Goal: Find specific page/section: Find specific page/section

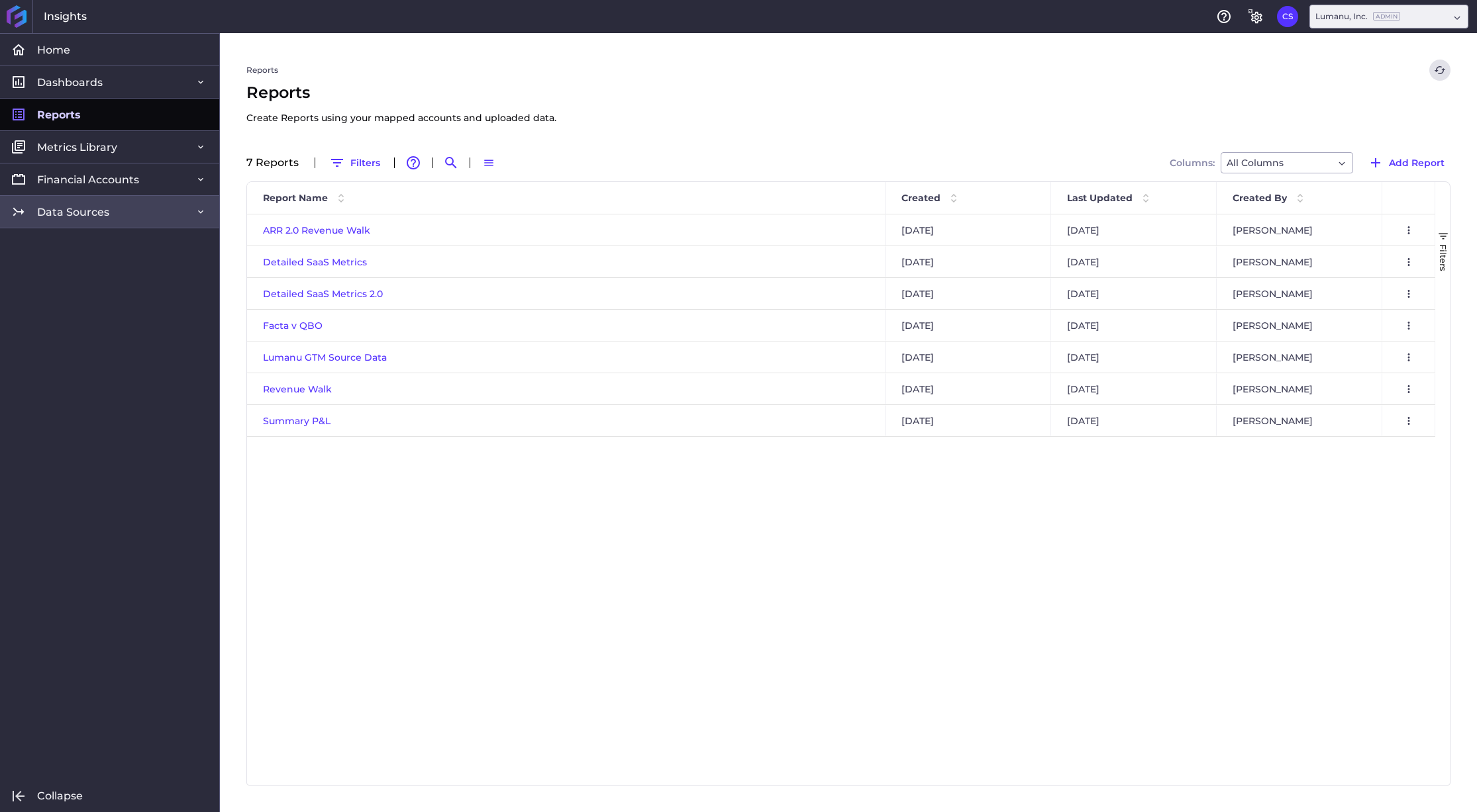
click at [83, 210] on span "Data Sources" at bounding box center [73, 212] width 72 height 14
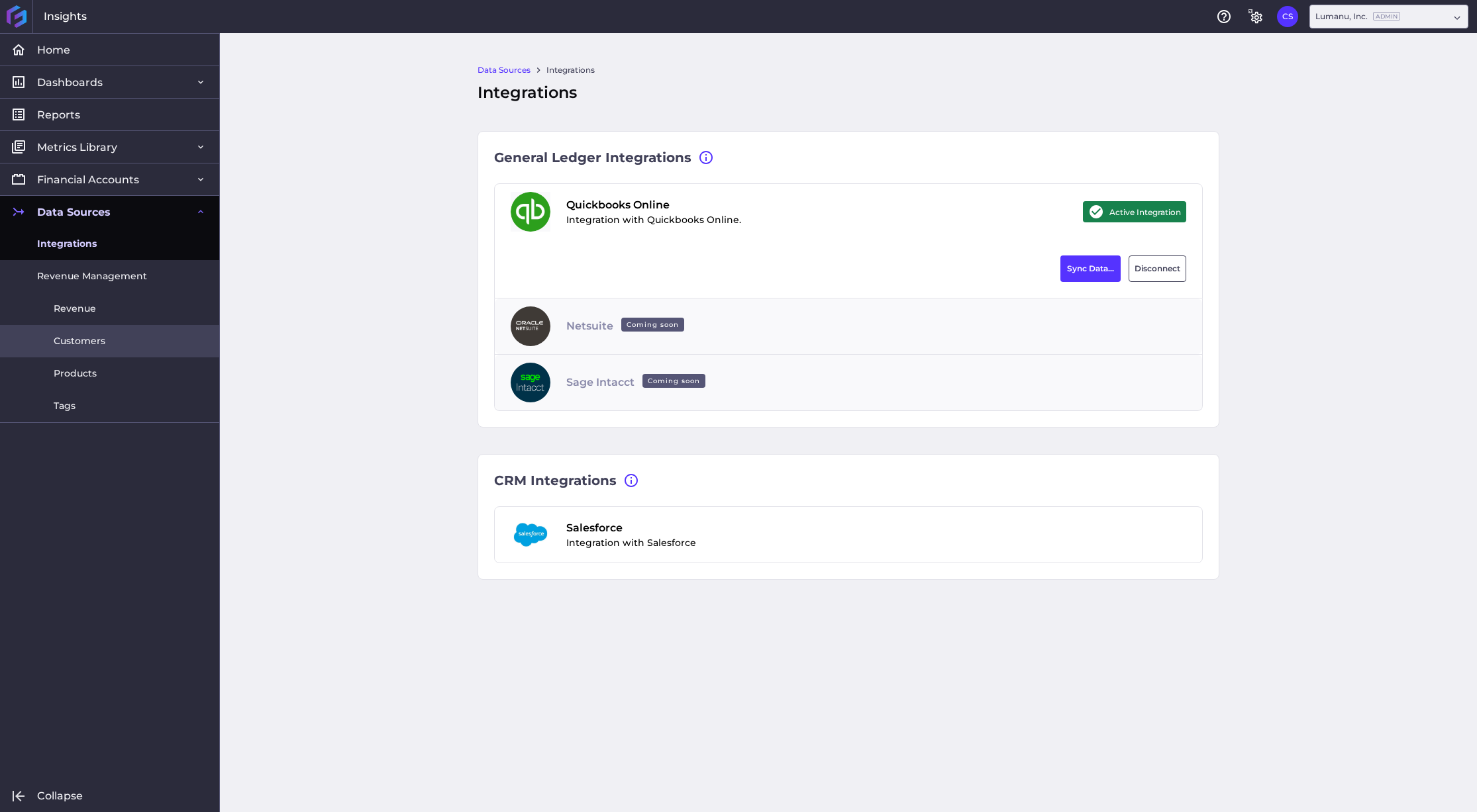
click at [75, 343] on span "Customers" at bounding box center [79, 341] width 51 height 14
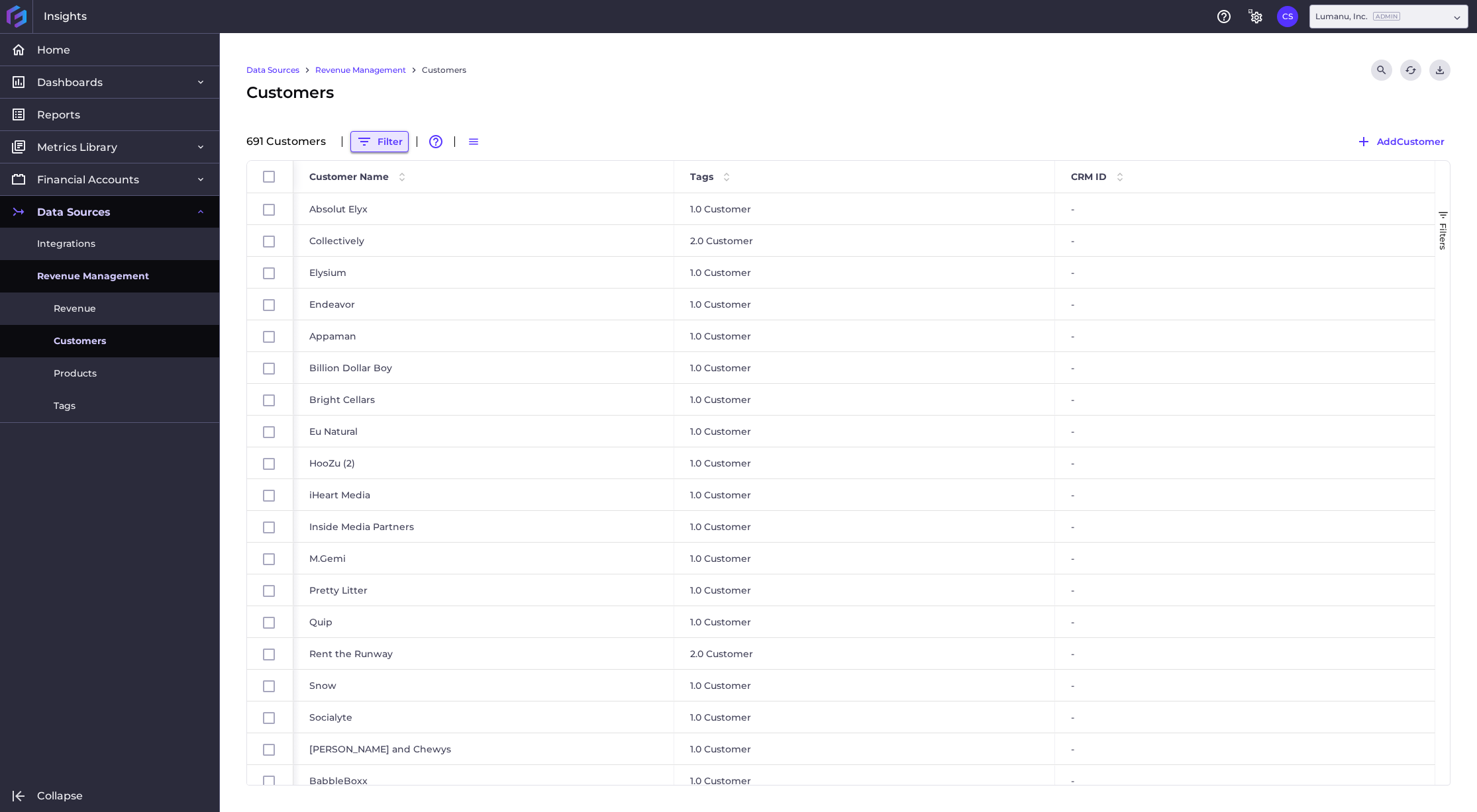
click at [396, 143] on button "Filter" at bounding box center [380, 141] width 59 height 21
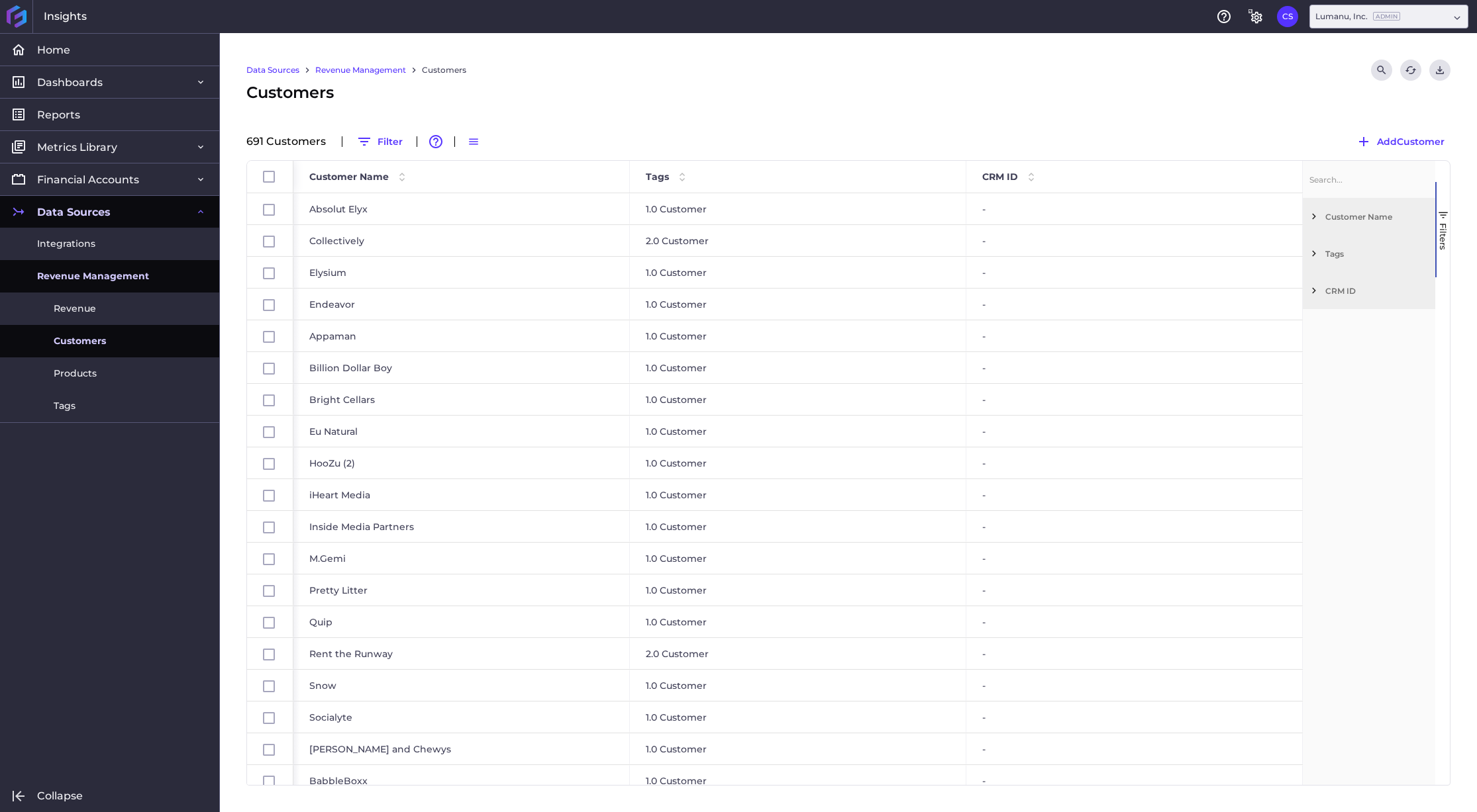
click at [1138, 120] on div "Data Sources Revenue Management Customers Search Refresh table data Download da…" at bounding box center [848, 422] width 1257 height 779
click at [1383, 69] on icon "Search by" at bounding box center [1381, 70] width 9 height 9
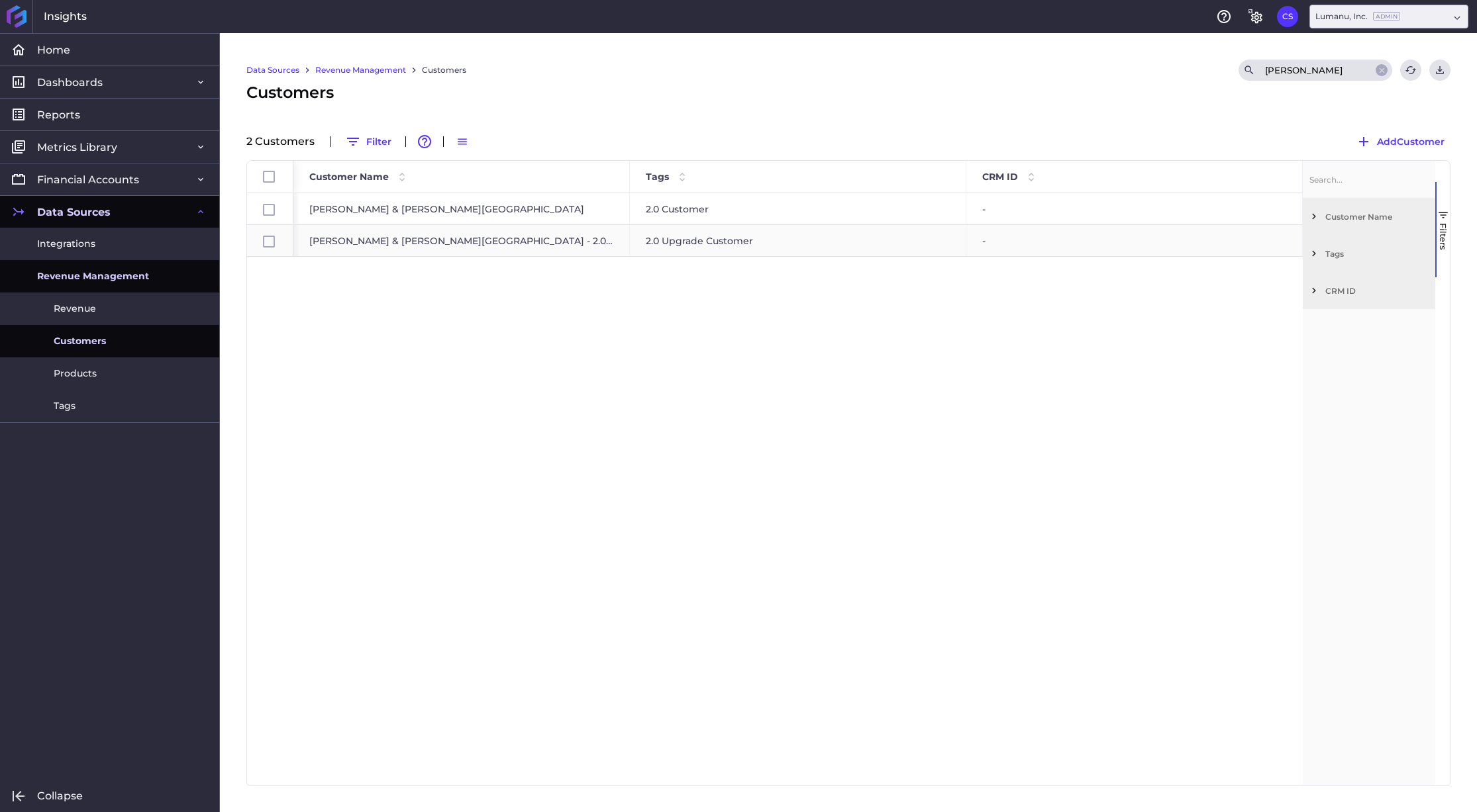
type input "duffy"
click at [416, 241] on div "Duffy & Shanley College Ave - 2.0 Upgrade" at bounding box center [462, 241] width 336 height 31
checkbox input "false"
checkbox input "true"
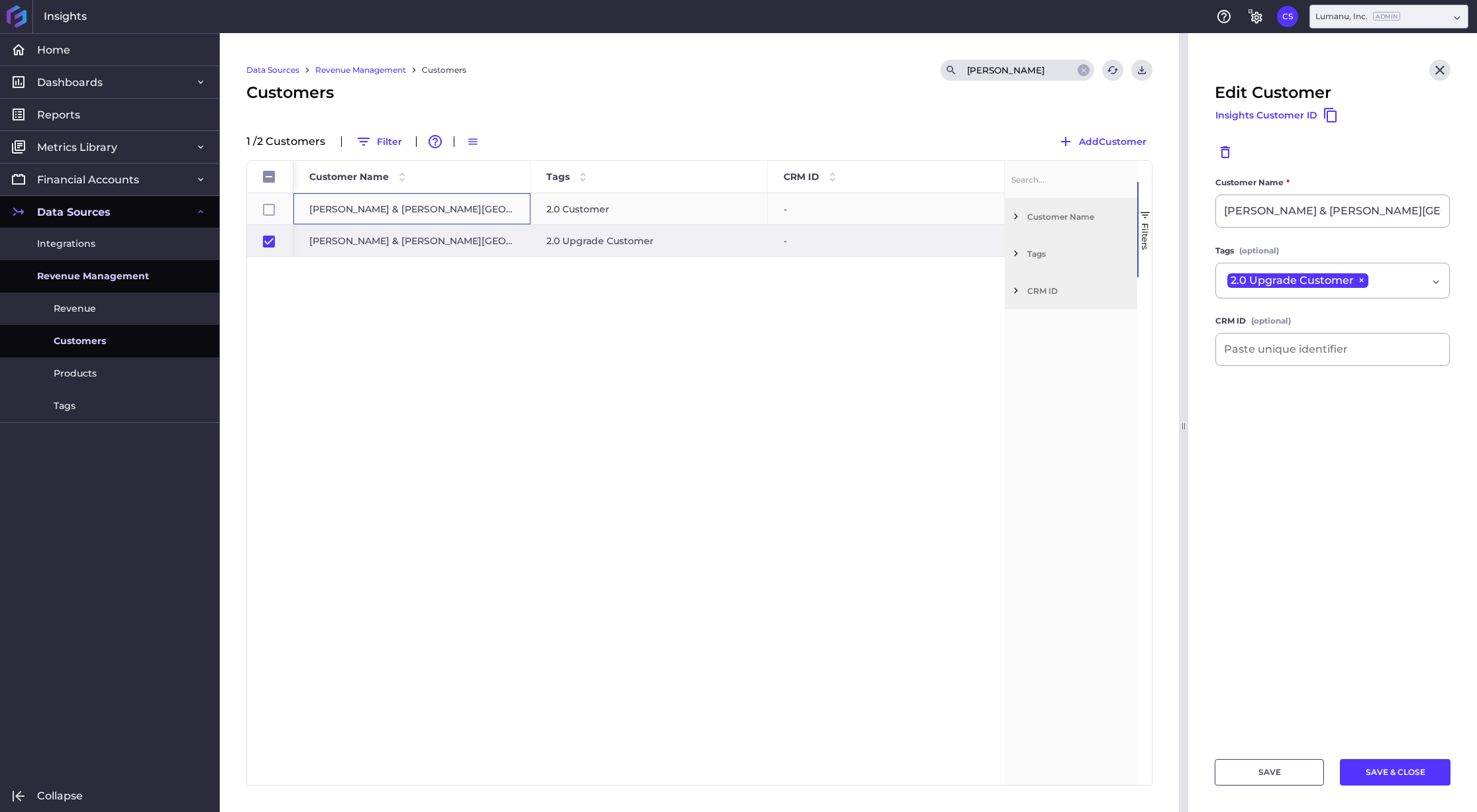
click at [387, 208] on div "Duffy & Shanley College Ave" at bounding box center [412, 209] width 237 height 31
checkbox input "false"
checkbox input "true"
checkbox input "false"
type input "Duffy & Shanley College Ave"
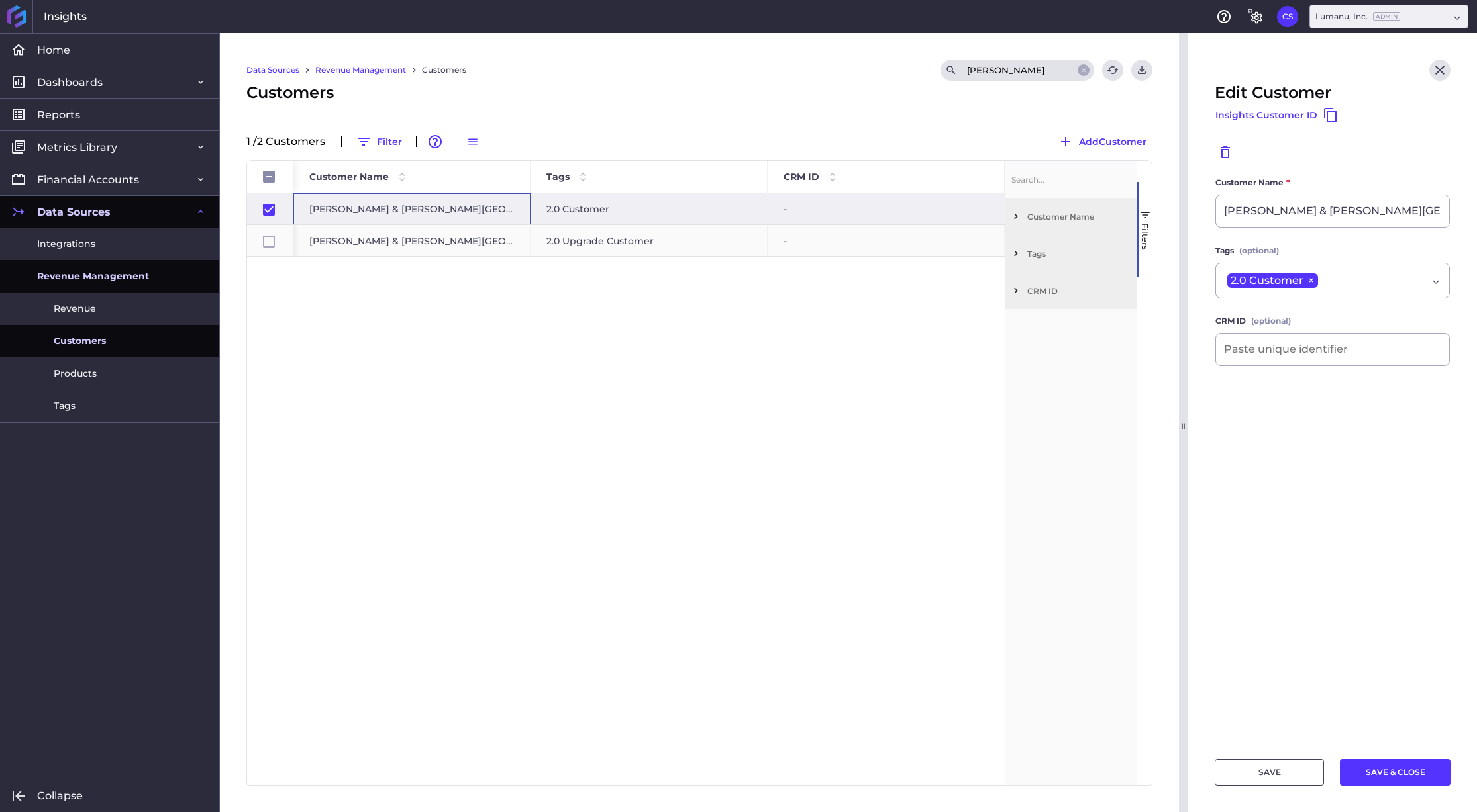
click at [380, 244] on div "Duffy & Shanley College Ave - 2.0 Upgrade" at bounding box center [412, 241] width 237 height 31
checkbox input "false"
checkbox input "true"
type input "Duffy & Shanley College Ave - 2.0 Upgrade"
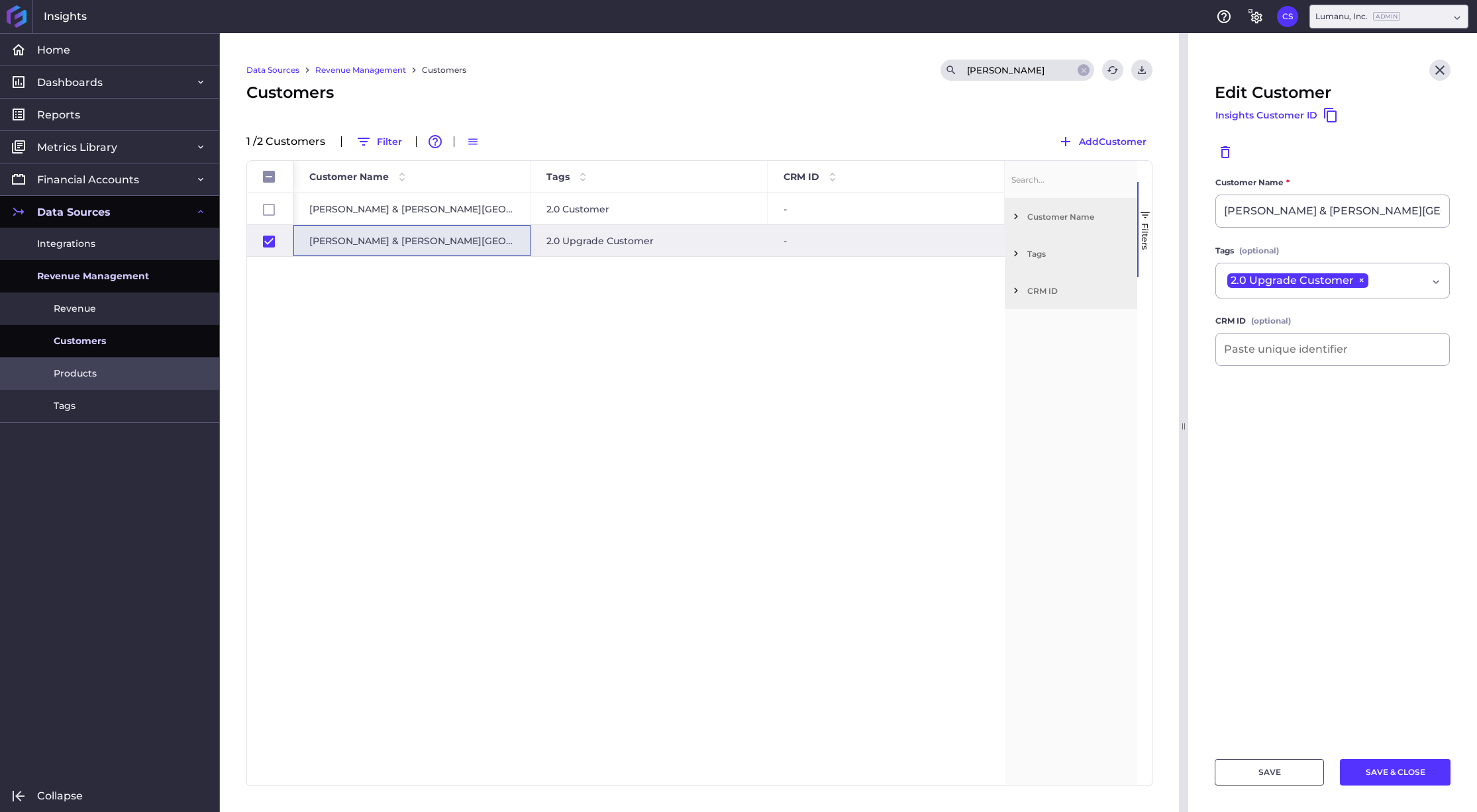
click at [83, 377] on span "Products" at bounding box center [75, 373] width 43 height 14
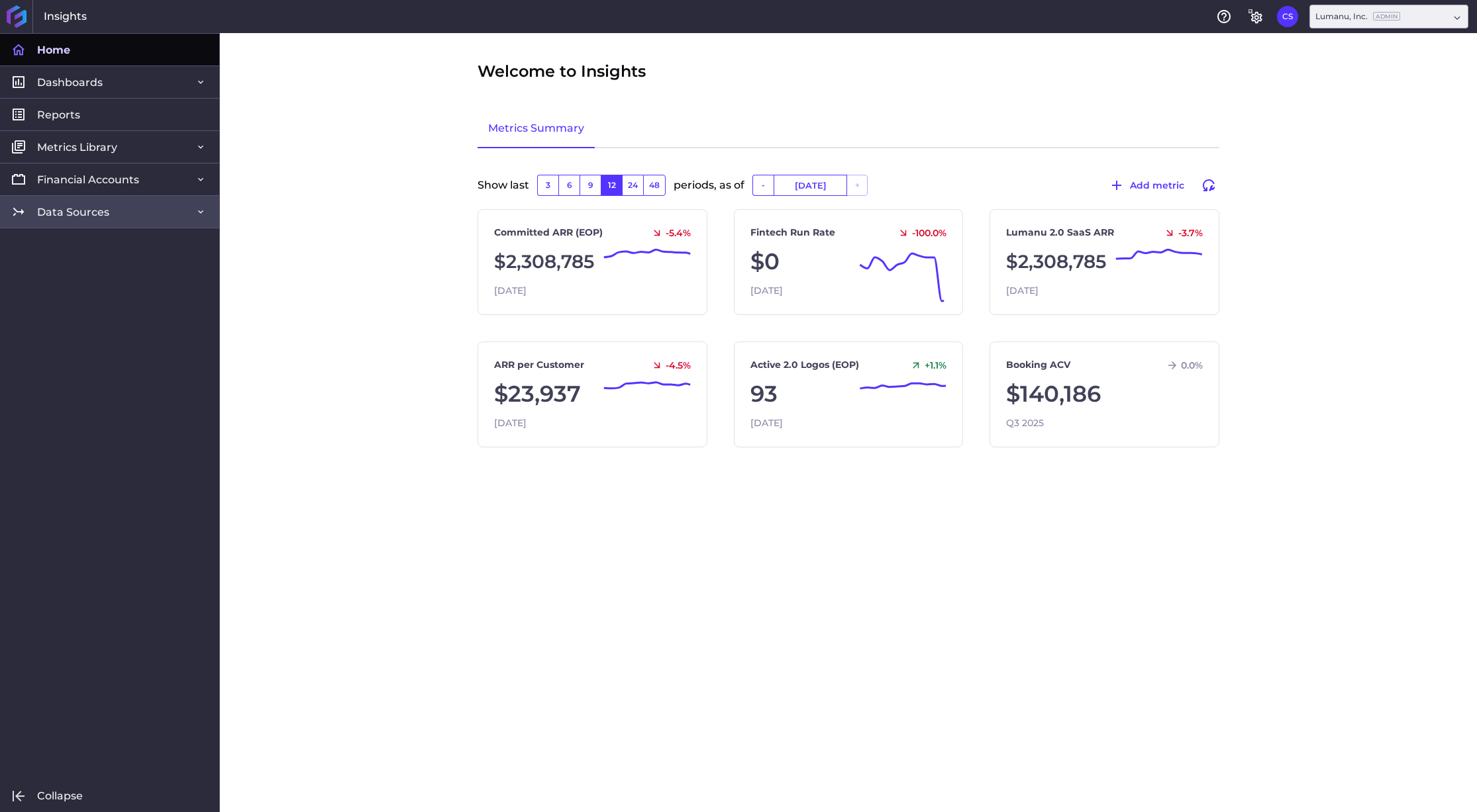
click at [77, 208] on span "Data Sources" at bounding box center [73, 212] width 72 height 14
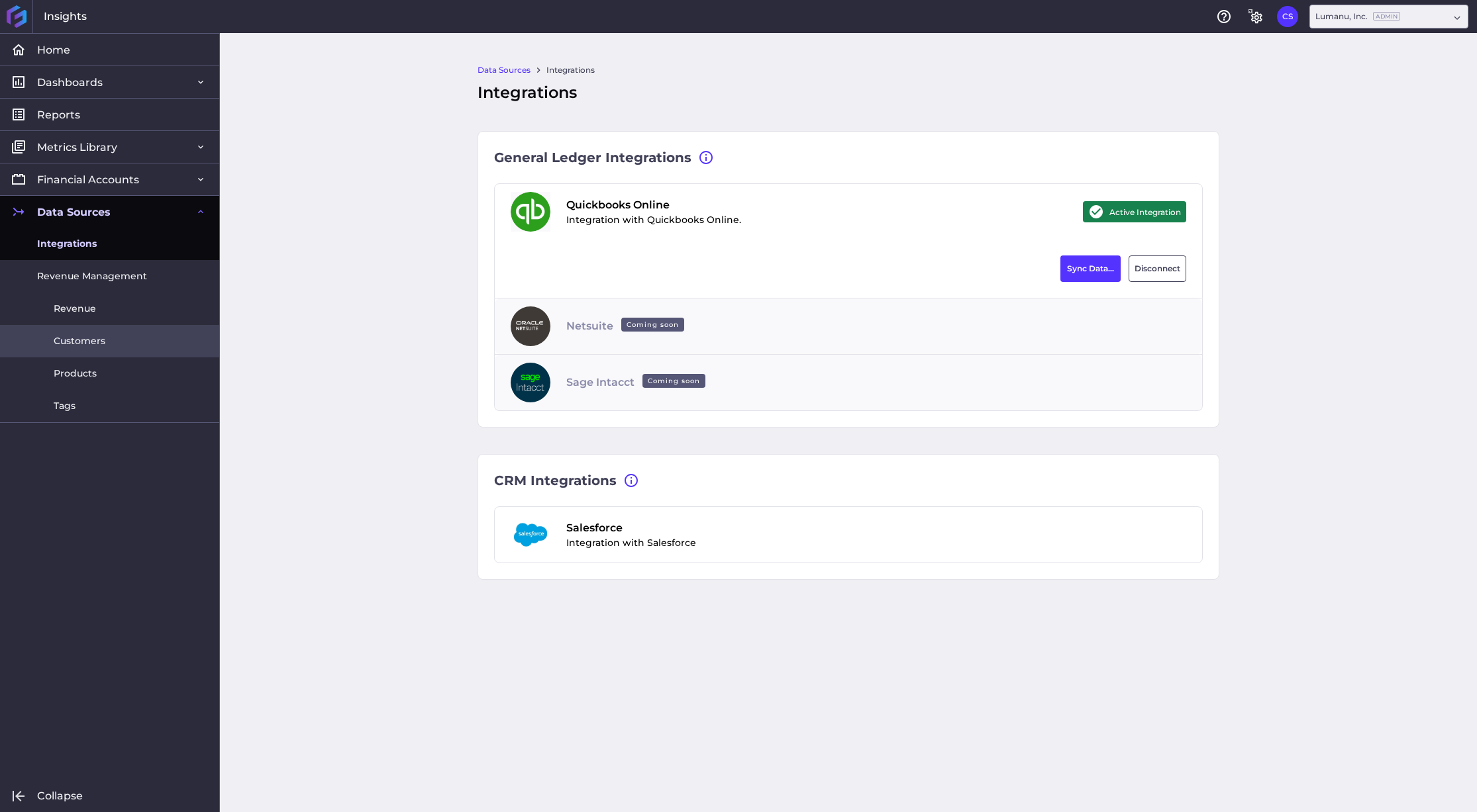
click at [81, 339] on span "Customers" at bounding box center [79, 341] width 51 height 14
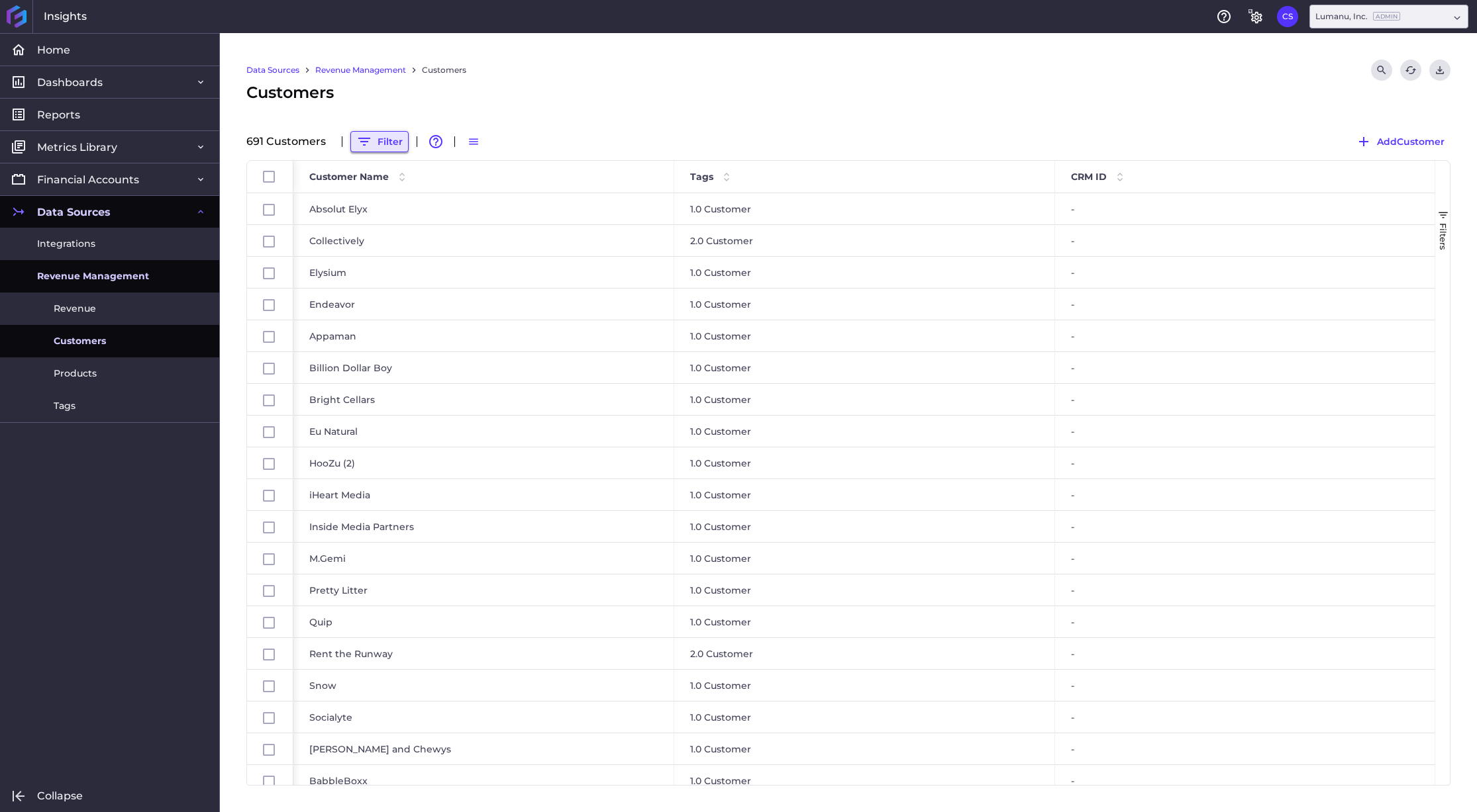
click at [384, 144] on button "Filter" at bounding box center [380, 141] width 59 height 21
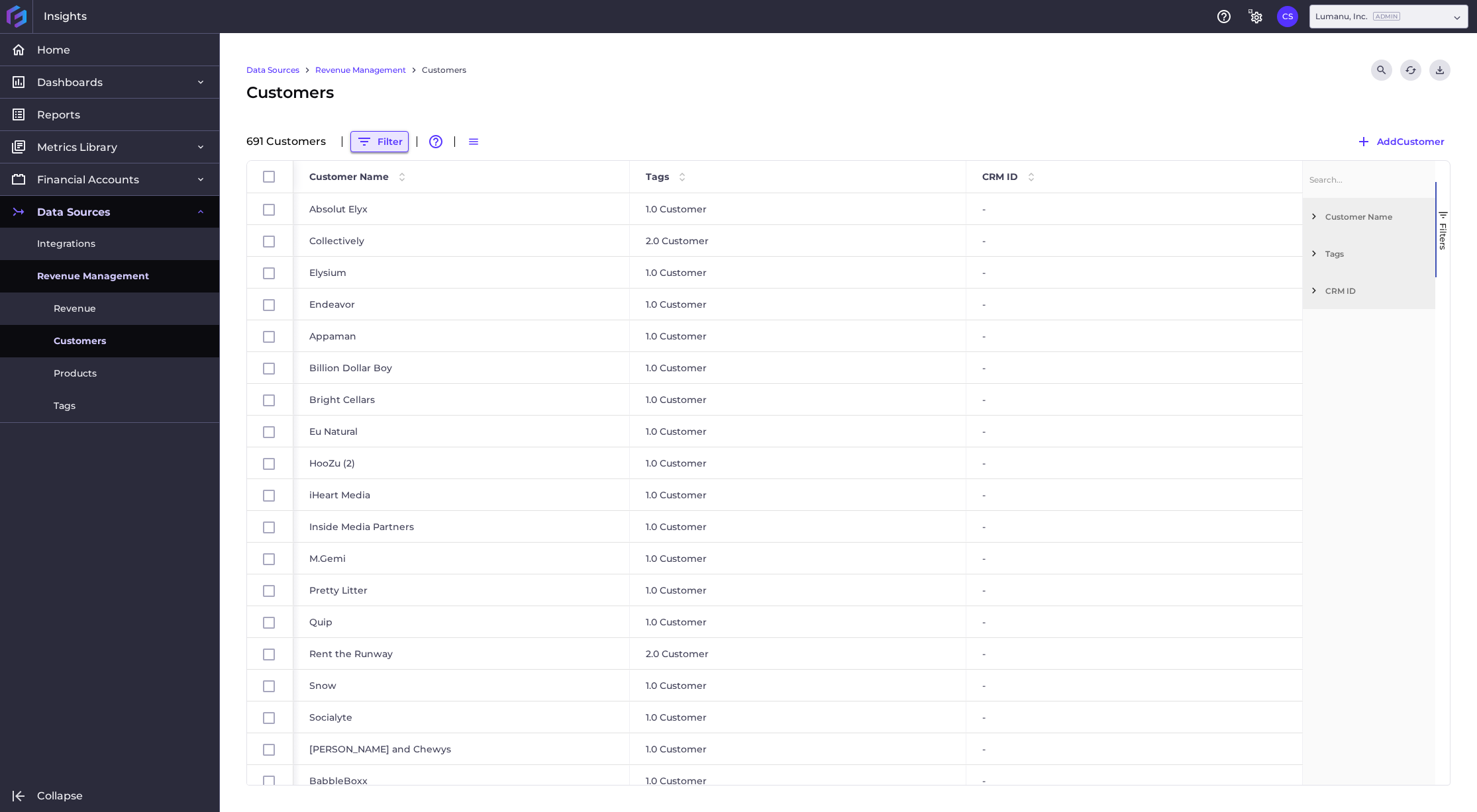
click at [384, 144] on button "Filter" at bounding box center [380, 141] width 59 height 21
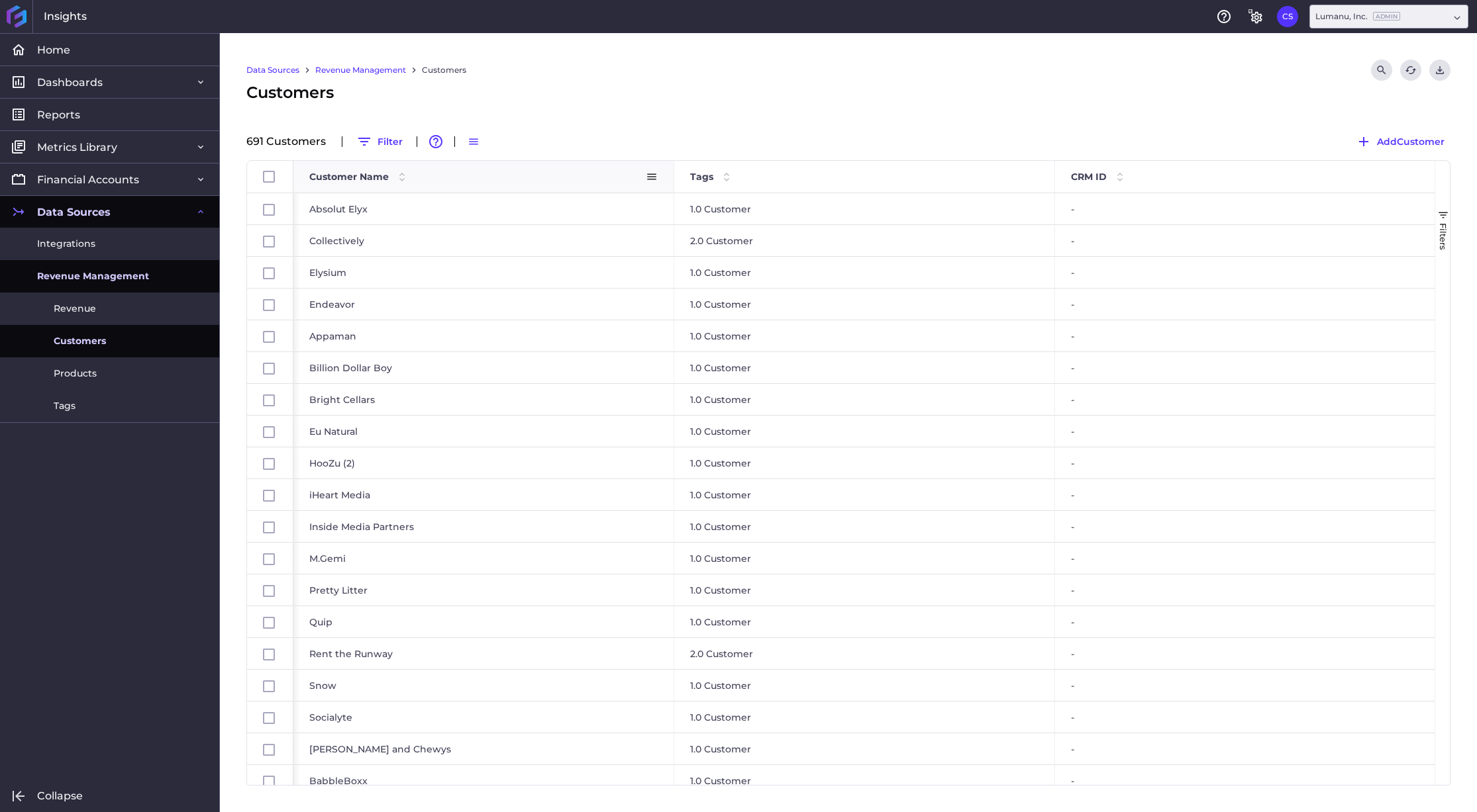
click at [400, 177] on span at bounding box center [402, 177] width 16 height 16
